Goal: Task Accomplishment & Management: Complete application form

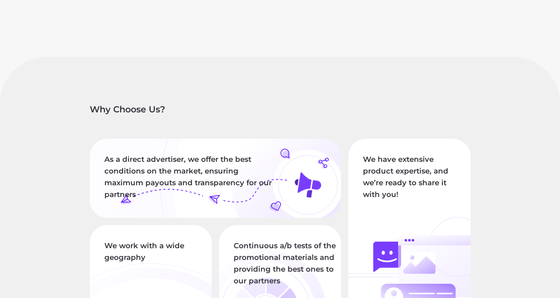
scroll to position [660, 0]
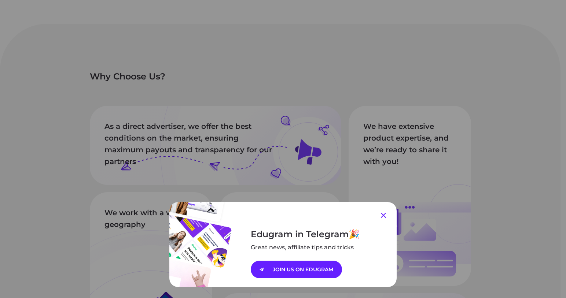
click at [381, 214] on icon at bounding box center [383, 215] width 5 height 5
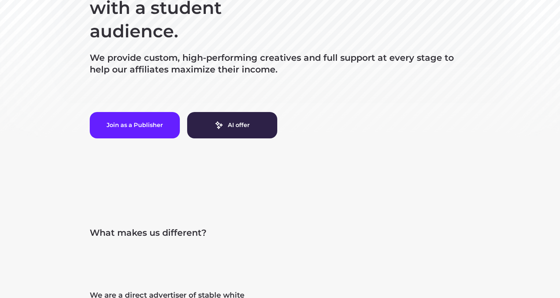
scroll to position [73, 0]
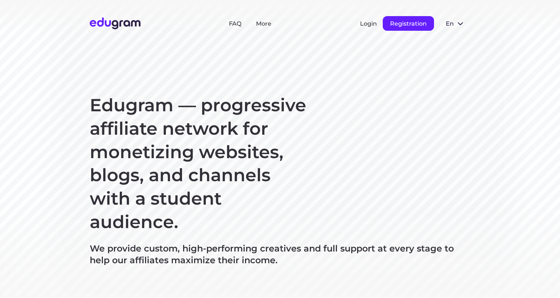
click at [407, 27] on button "Registration" at bounding box center [408, 23] width 51 height 15
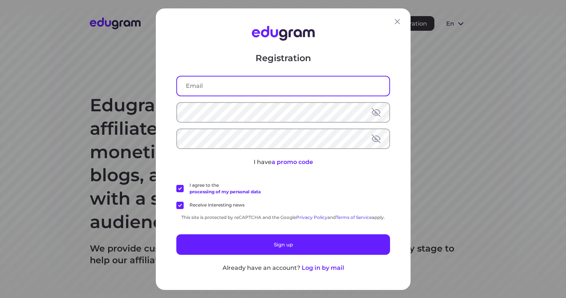
click at [269, 91] on input "text" at bounding box center [283, 85] width 212 height 19
click at [217, 86] on input "abitinas54'gmail.com" at bounding box center [283, 85] width 212 height 19
type input "abitinas54@gmail.com"
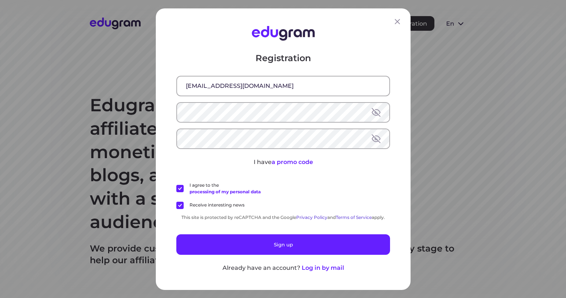
click at [374, 110] on button at bounding box center [376, 112] width 9 height 9
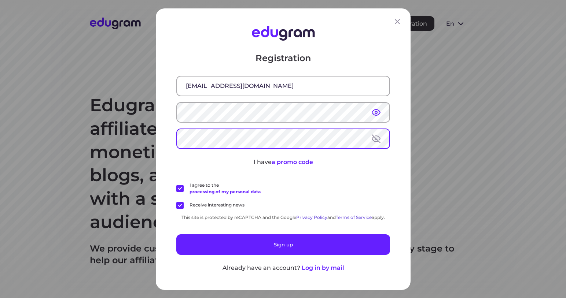
click at [372, 139] on button at bounding box center [376, 138] width 9 height 9
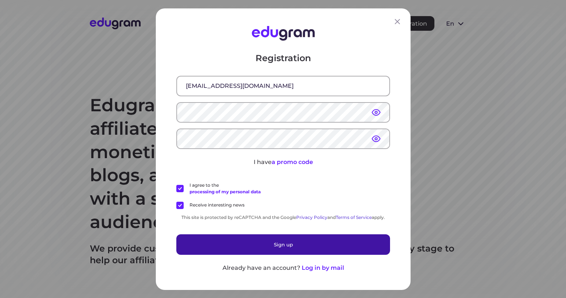
click at [320, 243] on button "Sign up" at bounding box center [283, 244] width 214 height 21
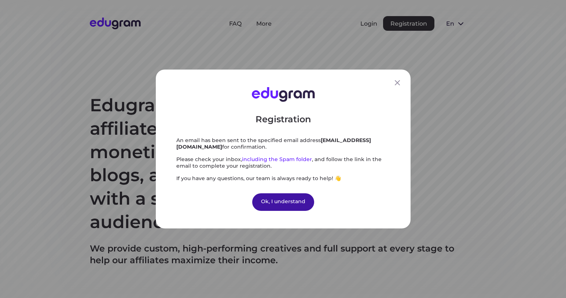
click at [290, 200] on div "Ok, I understand" at bounding box center [283, 202] width 62 height 18
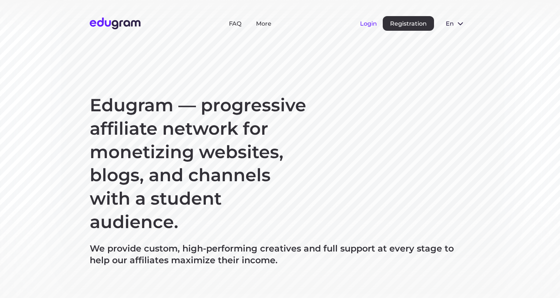
click at [370, 24] on button "Login" at bounding box center [368, 23] width 17 height 7
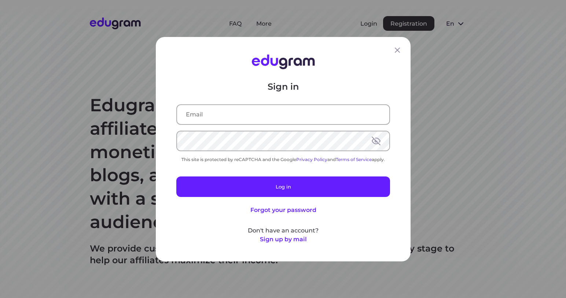
type input "abitinas54@gmail.com"
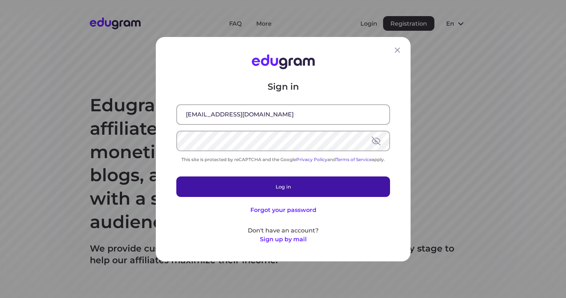
click at [291, 189] on button "Log in" at bounding box center [283, 186] width 214 height 21
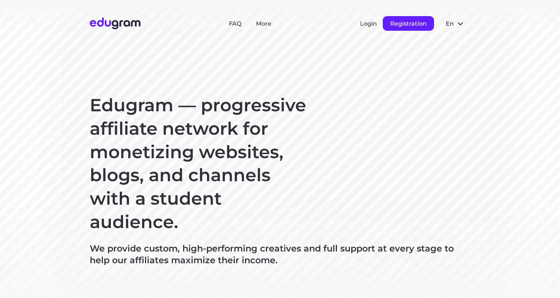
click at [402, 26] on button "Registration" at bounding box center [408, 23] width 51 height 15
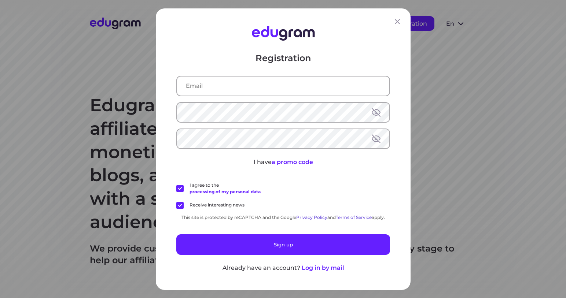
type input "[EMAIL_ADDRESS][DOMAIN_NAME]"
click at [374, 139] on button at bounding box center [376, 138] width 9 height 9
click at [374, 108] on button at bounding box center [376, 112] width 9 height 9
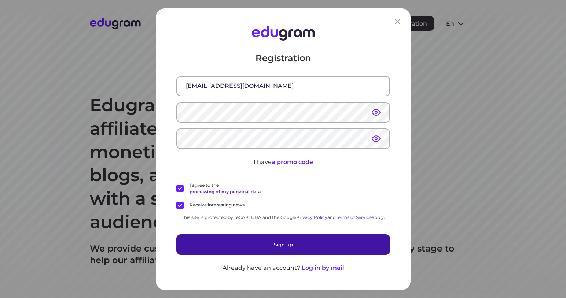
click at [297, 246] on button "Sign up" at bounding box center [283, 244] width 214 height 21
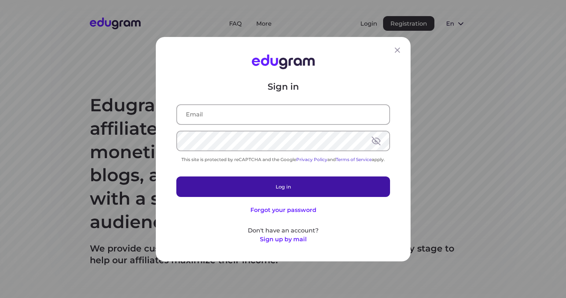
type input "[EMAIL_ADDRESS][DOMAIN_NAME]"
click at [283, 189] on button "Log in" at bounding box center [283, 186] width 214 height 21
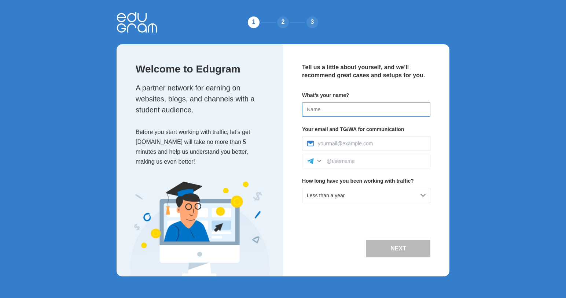
click at [324, 112] on input at bounding box center [366, 109] width 128 height 15
type input "[PERSON_NAME]"
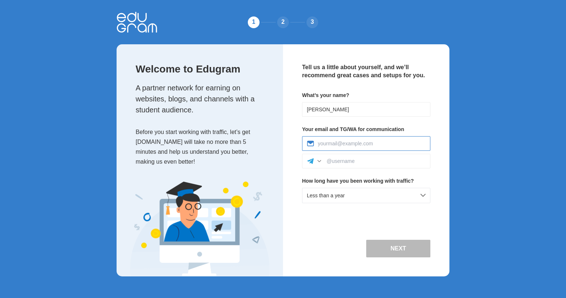
click at [328, 143] on input at bounding box center [372, 144] width 108 height 6
type input "abitinas54@gmail.com"
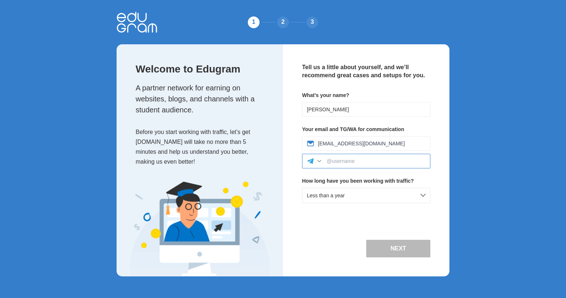
click at [362, 160] on input at bounding box center [375, 161] width 99 height 6
click at [420, 196] on div "Less than a year" at bounding box center [366, 195] width 128 height 15
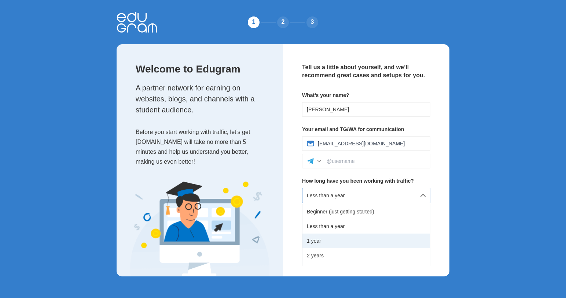
click at [380, 238] on div "1 year" at bounding box center [366, 241] width 128 height 15
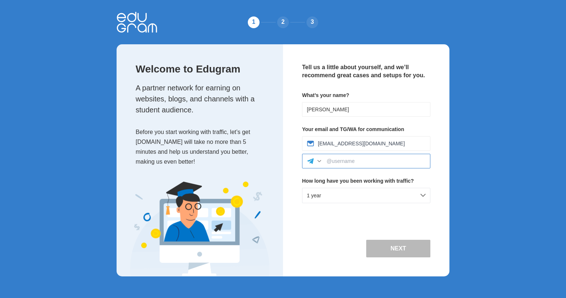
click at [352, 161] on input at bounding box center [375, 161] width 99 height 6
type input "abitinas"
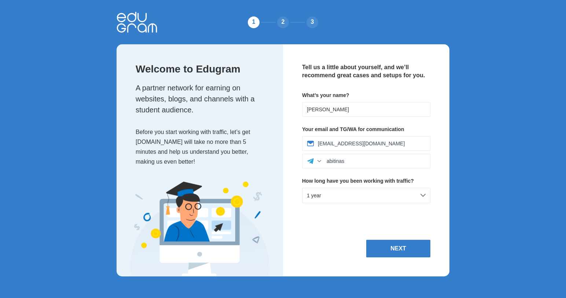
click at [356, 218] on div "Tell us a little about yourself, and we’ll recommend great cases and setups for…" at bounding box center [366, 160] width 166 height 232
click at [395, 245] on button "Next" at bounding box center [398, 249] width 64 height 18
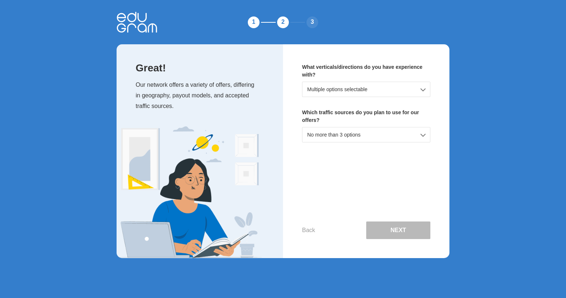
click at [424, 89] on div "Multiple options selectable" at bounding box center [366, 89] width 128 height 15
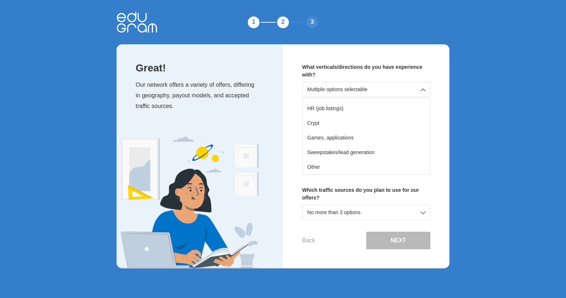
scroll to position [93, 0]
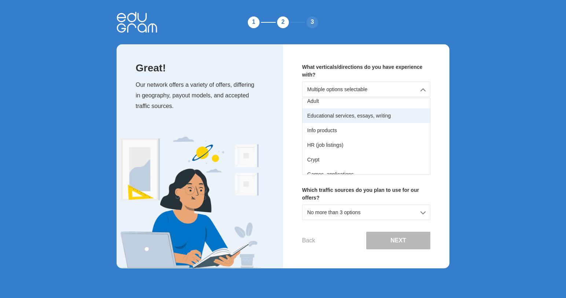
click at [404, 114] on div "Educational services, essays, writing" at bounding box center [366, 115] width 128 height 15
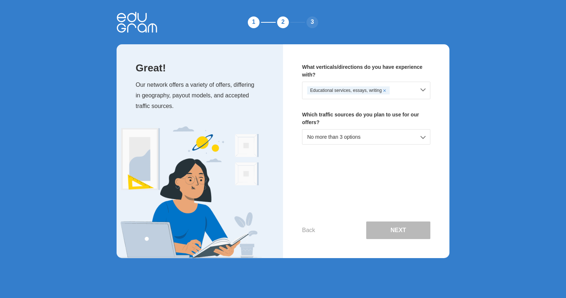
click at [421, 137] on div "No more than 3 options" at bounding box center [366, 136] width 128 height 15
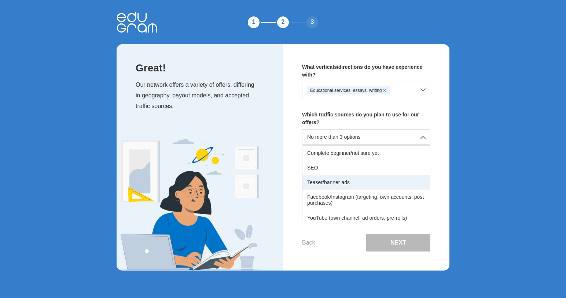
scroll to position [37, 0]
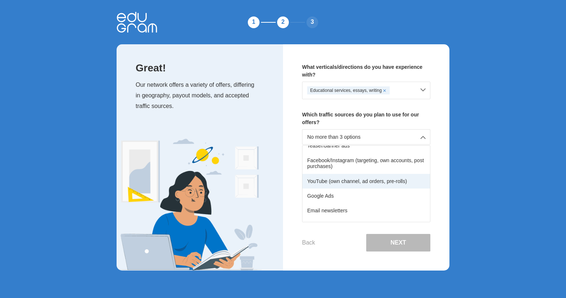
click at [395, 180] on div "YouTube (own channel, ad orders, pre-rolls)" at bounding box center [366, 181] width 128 height 15
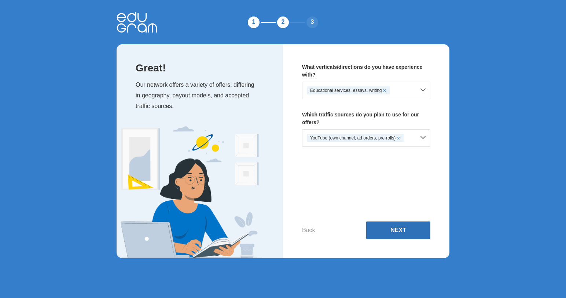
click at [392, 225] on button "Next" at bounding box center [398, 231] width 64 height 18
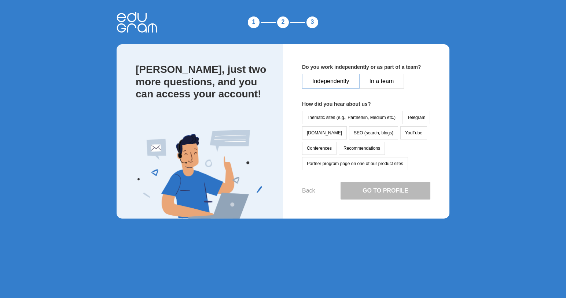
click at [351, 85] on button "Independently" at bounding box center [331, 81] width 58 height 15
click at [400, 133] on button "YouTube" at bounding box center [413, 132] width 27 height 13
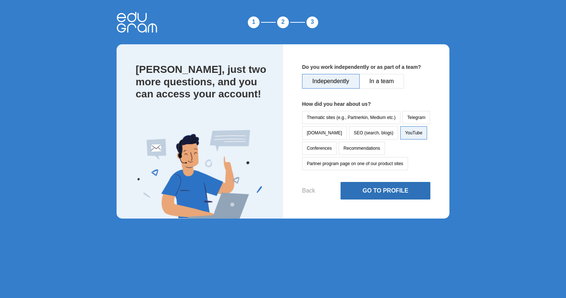
click at [405, 189] on button "Go to Profile" at bounding box center [385, 191] width 90 height 18
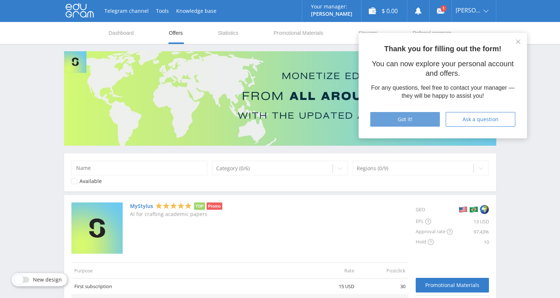
click at [386, 119] on div "Got it!" at bounding box center [405, 120] width 51 height 6
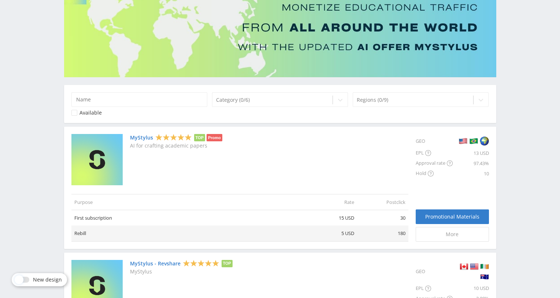
scroll to position [105, 0]
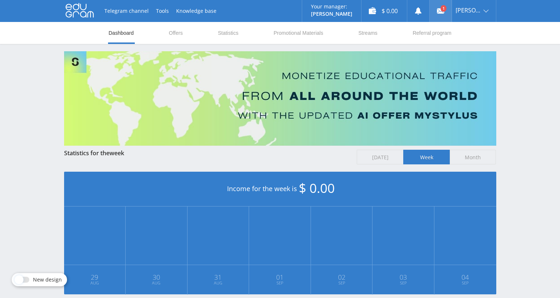
click at [444, 14] on use at bounding box center [440, 10] width 7 height 5
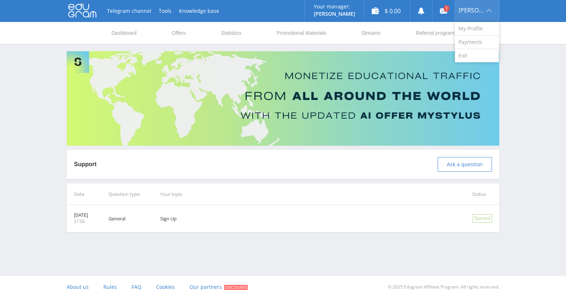
click at [491, 15] on div "[PERSON_NAME]" at bounding box center [477, 11] width 44 height 22
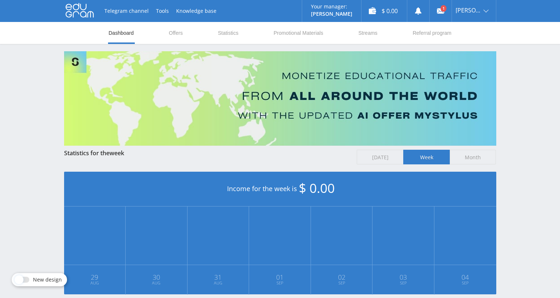
click at [75, 10] on use at bounding box center [80, 10] width 28 height 14
click at [195, 8] on link "Knowledge base" at bounding box center [197, 11] width 48 height 22
click at [181, 34] on link "Offers" at bounding box center [175, 33] width 15 height 22
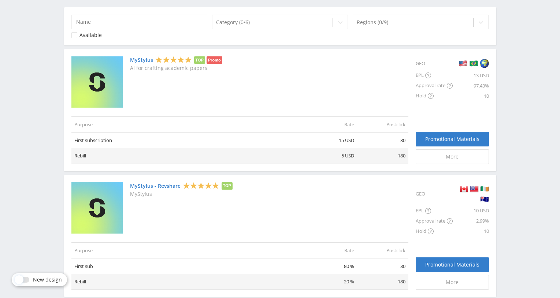
scroll to position [147, 0]
click at [447, 154] on span "More" at bounding box center [452, 157] width 13 height 6
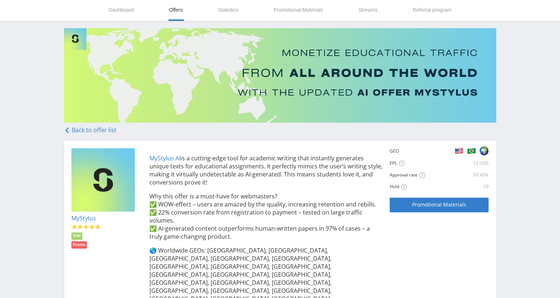
scroll to position [110, 0]
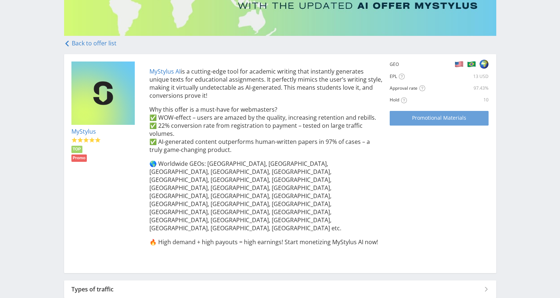
click at [459, 115] on span "Promotional Materials" at bounding box center [439, 118] width 54 height 6
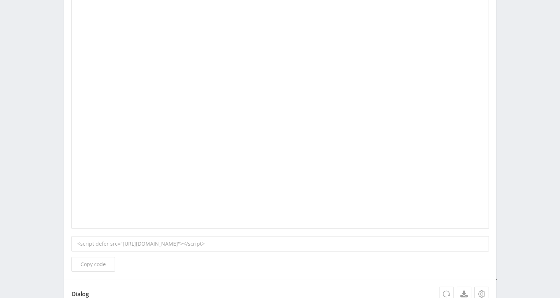
scroll to position [110, 0]
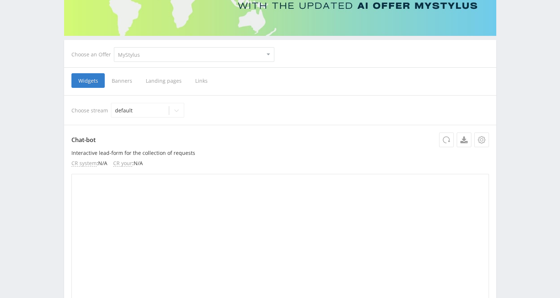
click at [197, 80] on span "Links" at bounding box center [201, 80] width 26 height 15
click at [0, 0] on input "Links" at bounding box center [0, 0] width 0 height 0
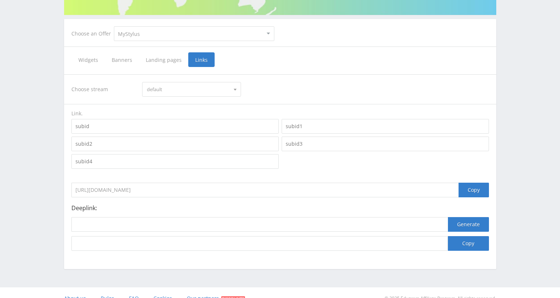
scroll to position [142, 0]
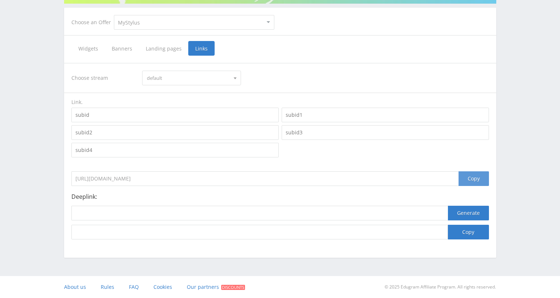
click at [470, 181] on div "Copy" at bounding box center [474, 178] width 30 height 15
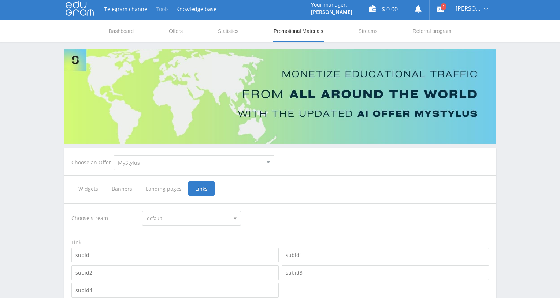
scroll to position [0, 0]
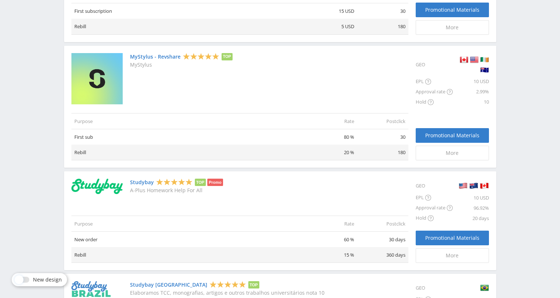
scroll to position [288, 0]
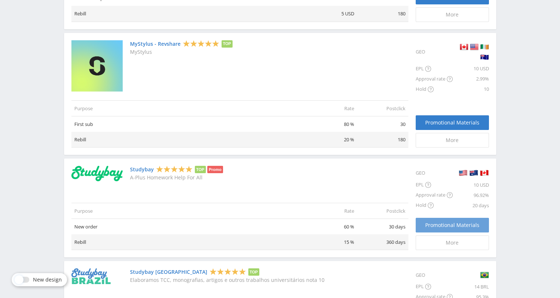
click at [457, 228] on span "Promotional Materials" at bounding box center [452, 225] width 54 height 6
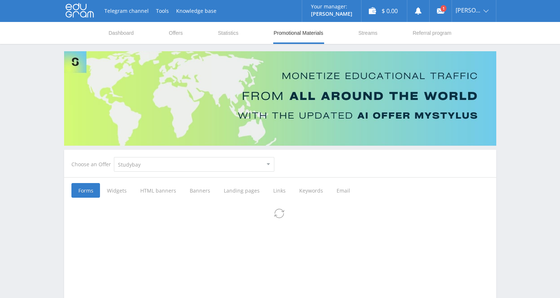
select select "2"
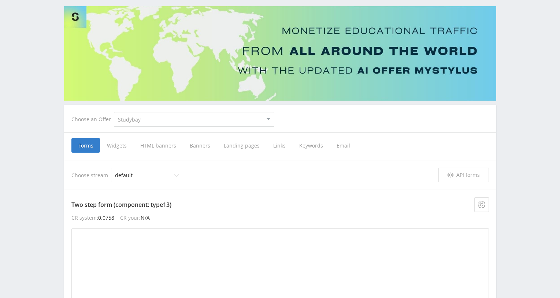
scroll to position [110, 0]
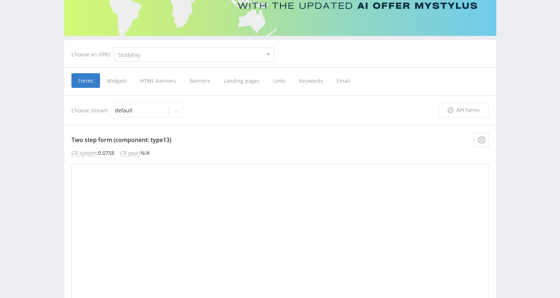
click at [278, 82] on span "Links" at bounding box center [279, 80] width 26 height 15
click at [0, 0] on input "Links" at bounding box center [0, 0] width 0 height 0
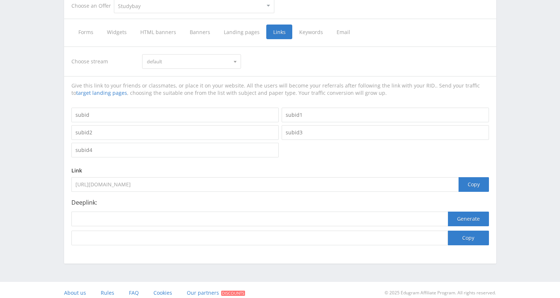
scroll to position [165, 0]
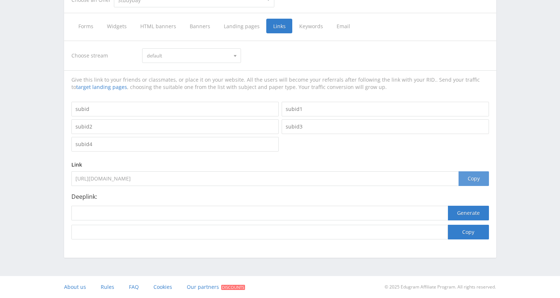
click at [480, 181] on div "Copy" at bounding box center [474, 178] width 30 height 15
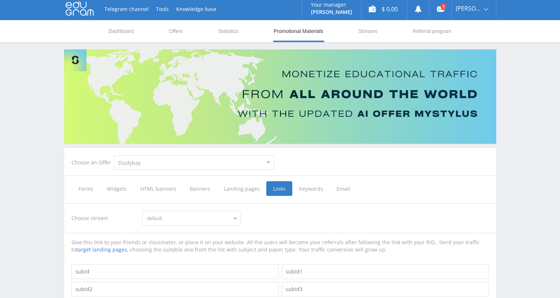
scroll to position [0, 0]
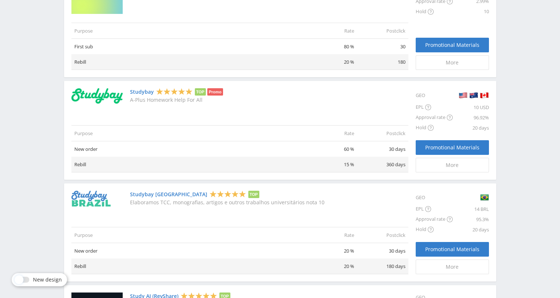
scroll to position [366, 0]
click at [437, 148] on span "Promotional Materials" at bounding box center [452, 147] width 54 height 6
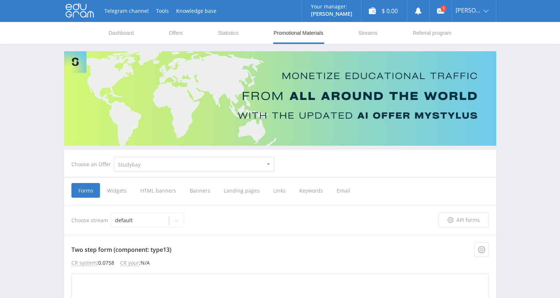
select select "2"
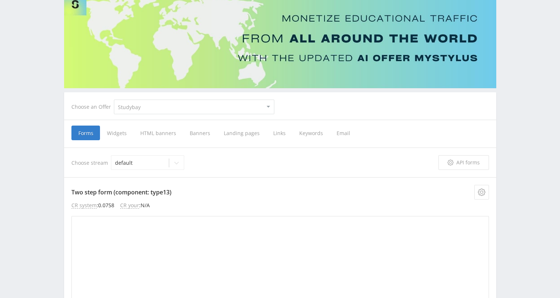
scroll to position [147, 0]
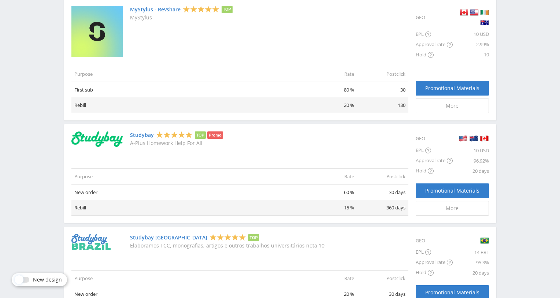
scroll to position [330, 0]
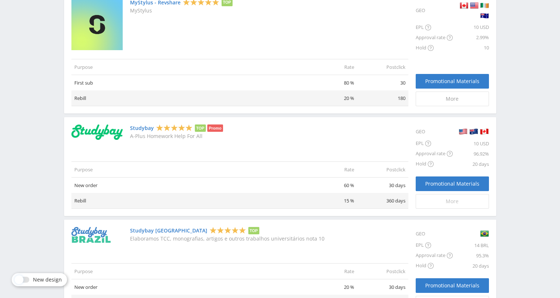
click at [456, 197] on link "More" at bounding box center [452, 201] width 73 height 15
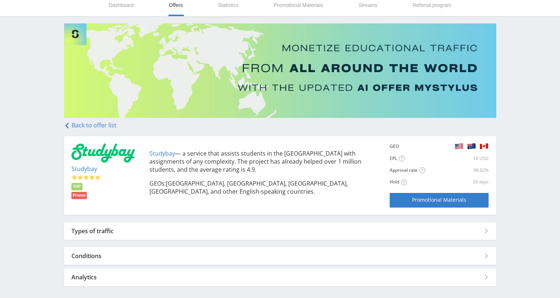
scroll to position [56, 0]
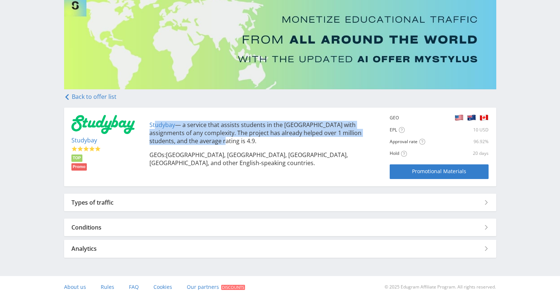
drag, startPoint x: 186, startPoint y: 144, endPoint x: 156, endPoint y: 127, distance: 34.8
click at [156, 127] on p "Studybay — a service that assists students in the USA with assignments of any c…" at bounding box center [265, 133] width 233 height 24
copy p "udybay — a service that assists students in the USA with assignments of any com…"
click at [416, 171] on span "Promotional Materials" at bounding box center [439, 172] width 54 height 6
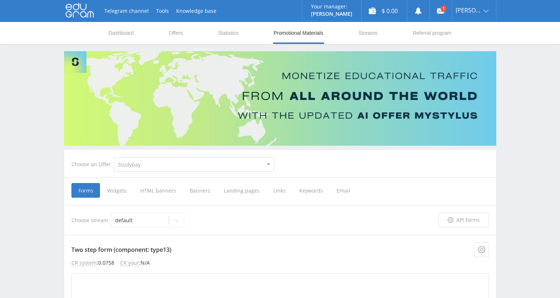
select select "2"
click at [281, 191] on span "Links" at bounding box center [279, 190] width 26 height 15
click at [0, 0] on input "Links" at bounding box center [0, 0] width 0 height 0
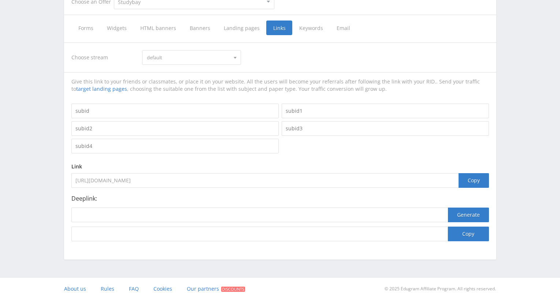
scroll to position [165, 0]
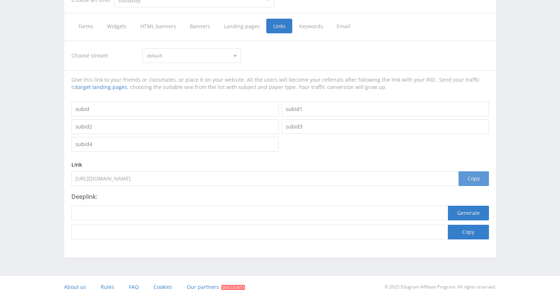
click at [464, 180] on div "Copy" at bounding box center [474, 178] width 30 height 15
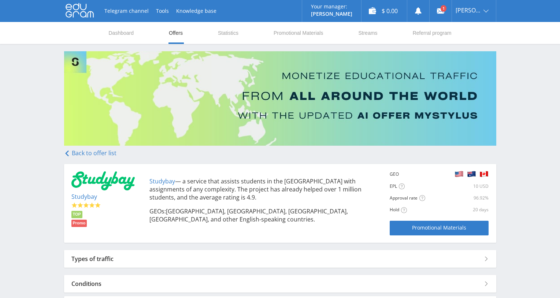
scroll to position [56, 0]
